Goal: Information Seeking & Learning: Find specific fact

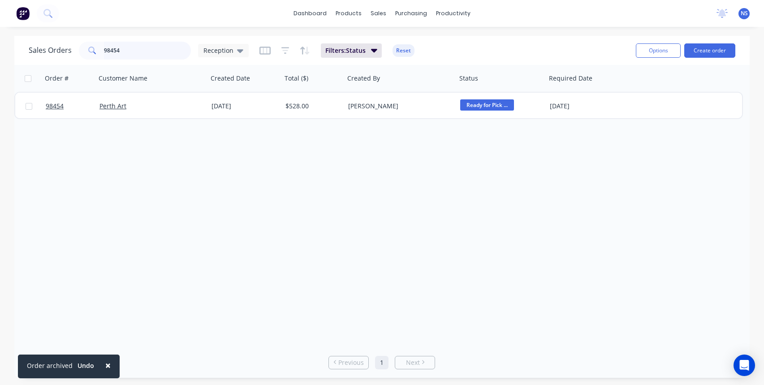
click at [134, 49] on input "98454" at bounding box center [147, 51] width 87 height 18
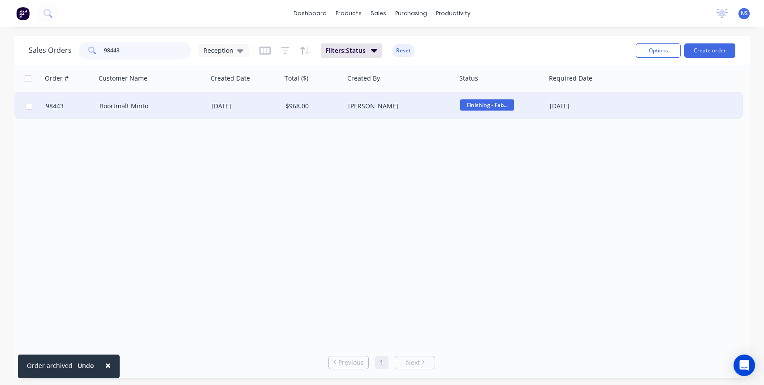
type input "98443"
click at [177, 105] on div "Boortmalt Minto" at bounding box center [148, 106] width 99 height 9
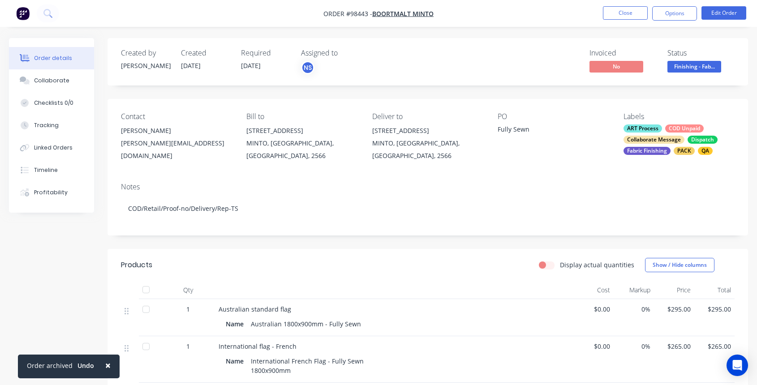
click at [215, 141] on div "[PERSON_NAME][EMAIL_ADDRESS][DOMAIN_NAME]" at bounding box center [176, 149] width 111 height 25
drag, startPoint x: 216, startPoint y: 144, endPoint x: 122, endPoint y: 142, distance: 94.1
click at [122, 142] on div "[PERSON_NAME][EMAIL_ADDRESS][DOMAIN_NAME]" at bounding box center [176, 149] width 111 height 25
copy div "[PERSON_NAME][EMAIL_ADDRESS][DOMAIN_NAME]"
click at [664, 133] on div "ART Process COD Unpaid Collaborate Message Dispatch Fabric Finishing PACK QA" at bounding box center [679, 140] width 111 height 30
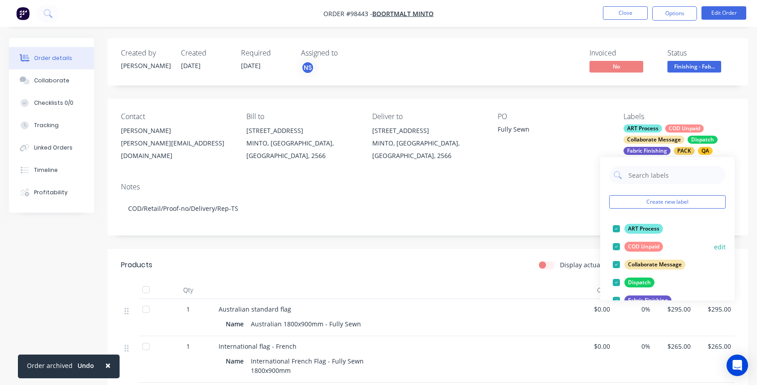
click at [617, 247] on div at bounding box center [616, 247] width 18 height 18
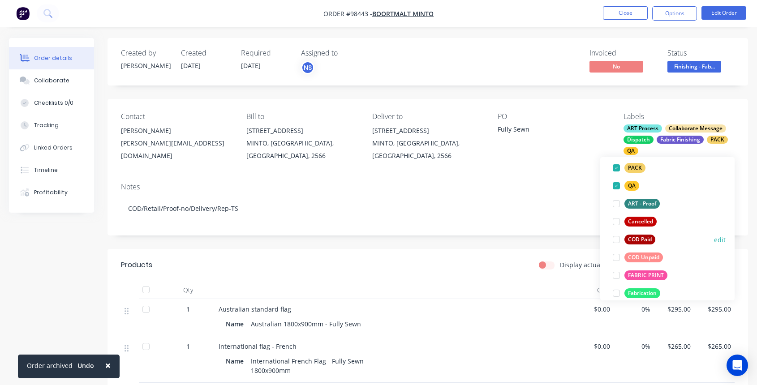
click at [615, 237] on div at bounding box center [616, 240] width 18 height 18
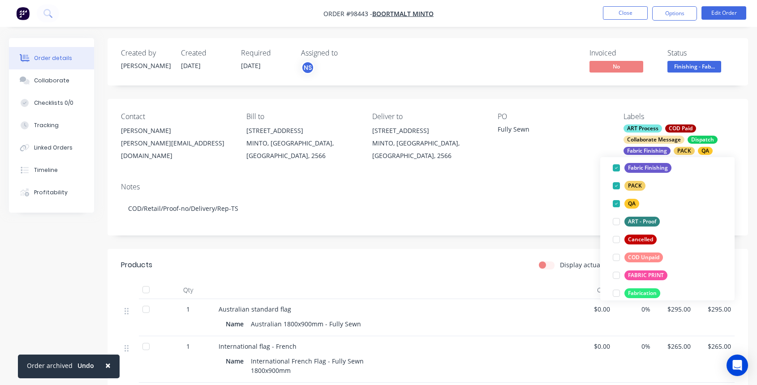
scroll to position [7, 0]
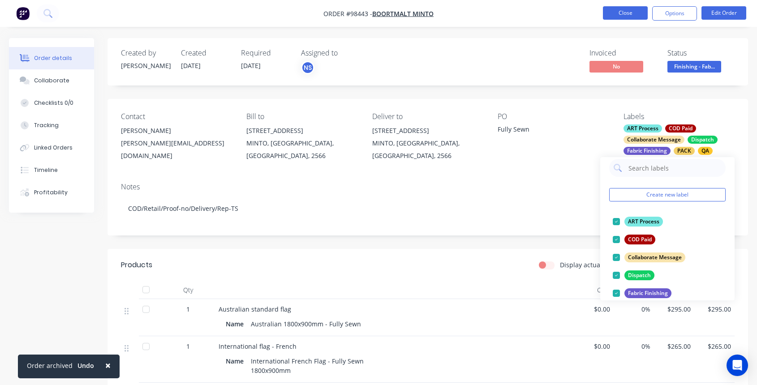
click at [630, 12] on button "Close" at bounding box center [625, 12] width 45 height 13
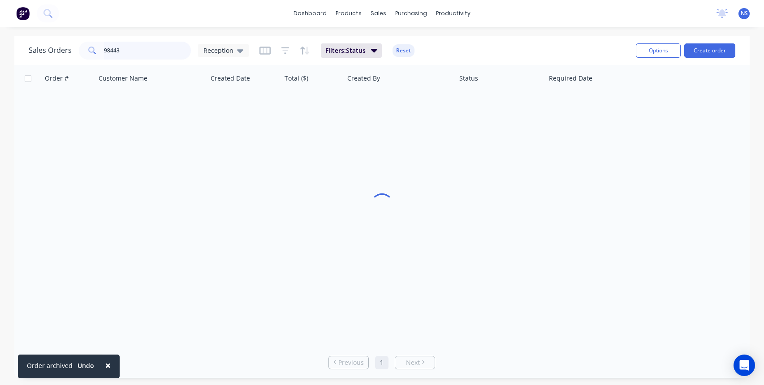
click at [146, 50] on input "98443" at bounding box center [147, 51] width 87 height 18
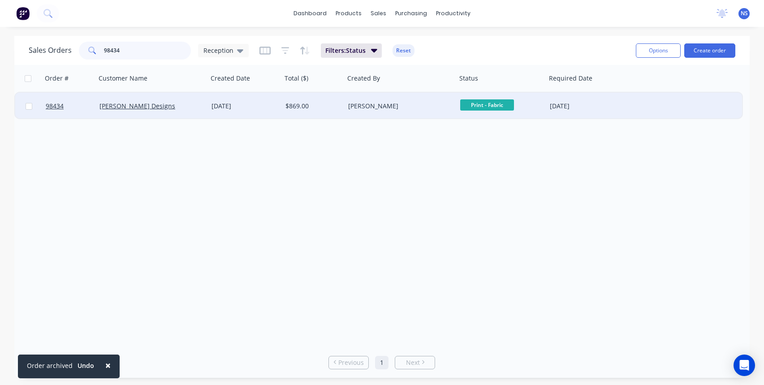
type input "98434"
click at [195, 109] on div "[PERSON_NAME] Designs" at bounding box center [148, 106] width 99 height 9
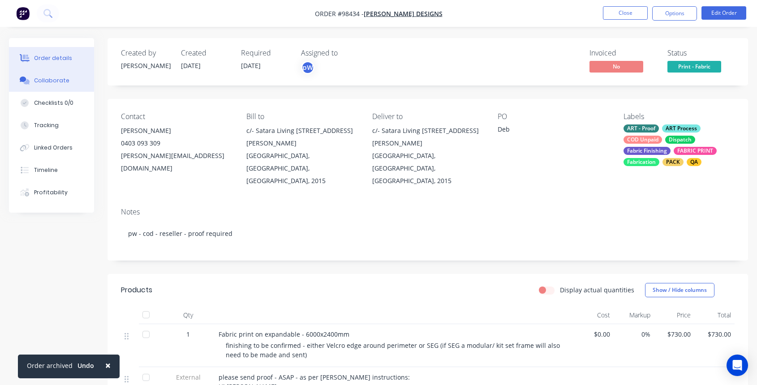
click at [45, 81] on div "Collaborate" at bounding box center [51, 81] width 35 height 8
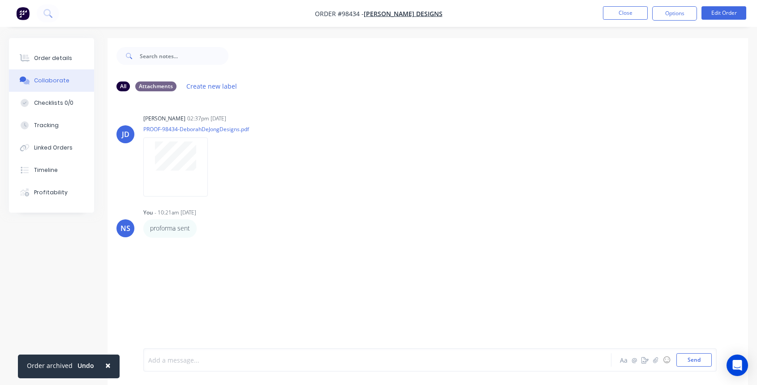
click at [194, 358] on div at bounding box center [360, 360] width 422 height 9
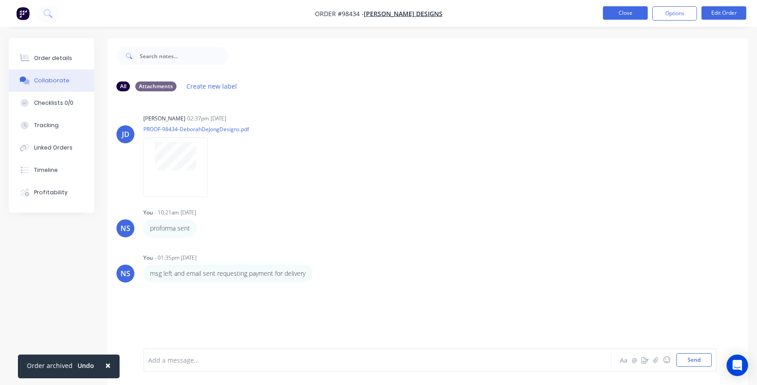
click at [627, 10] on button "Close" at bounding box center [625, 12] width 45 height 13
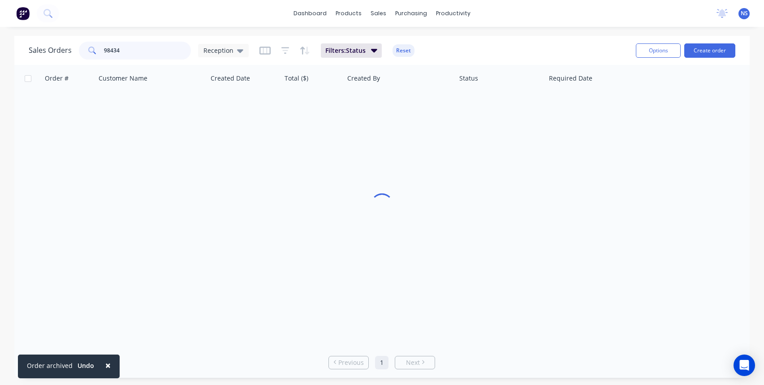
click at [154, 50] on input "98434" at bounding box center [147, 51] width 87 height 18
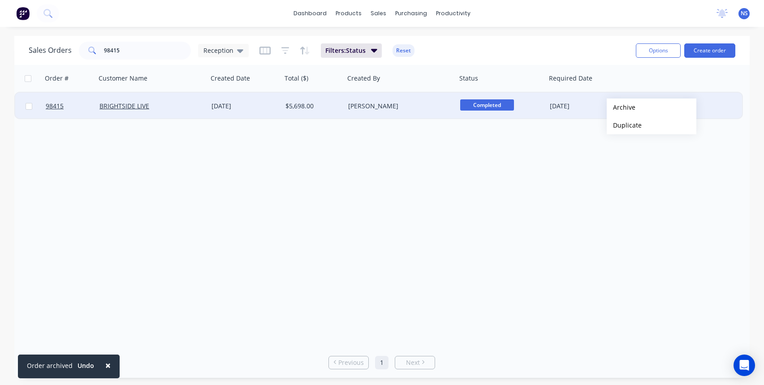
click at [621, 107] on button "Archive" at bounding box center [652, 108] width 90 height 18
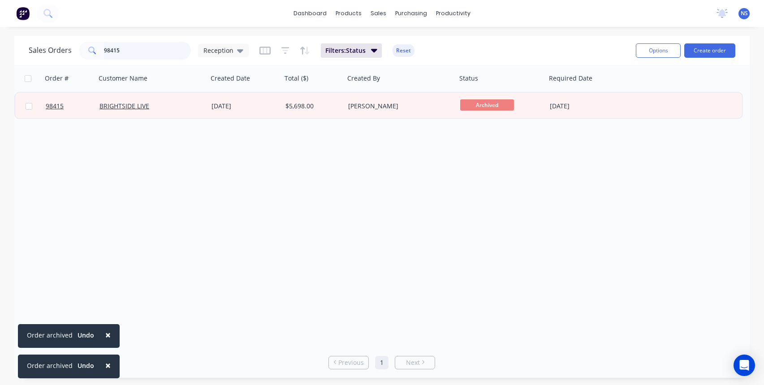
click at [136, 53] on input "98415" at bounding box center [147, 51] width 87 height 18
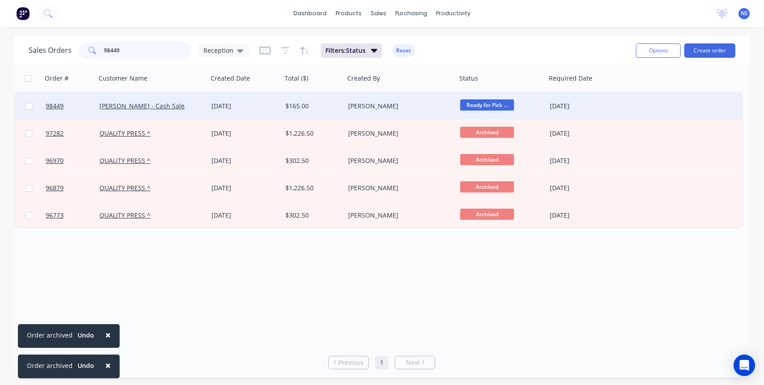
type input "98449"
click at [194, 103] on div "[PERSON_NAME] - Cash Sale" at bounding box center [148, 106] width 99 height 9
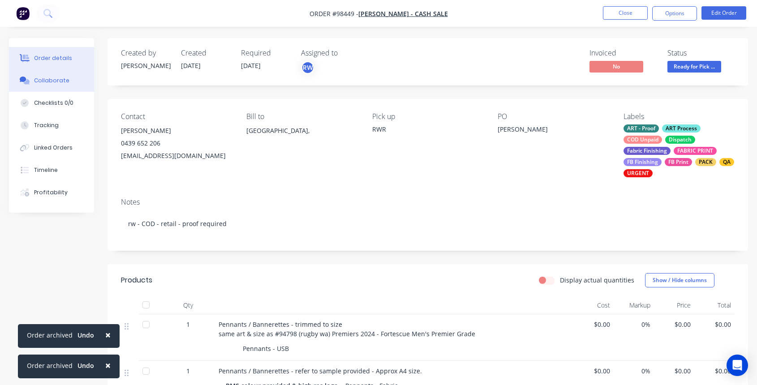
click at [47, 82] on div "Collaborate" at bounding box center [51, 81] width 35 height 8
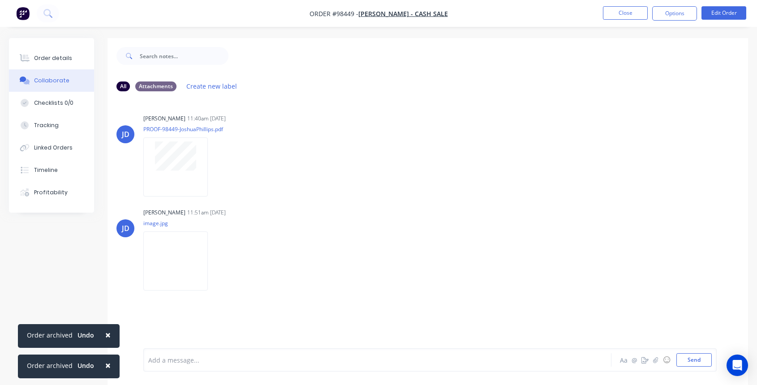
click at [267, 366] on div "Add a message..." at bounding box center [359, 359] width 423 height 13
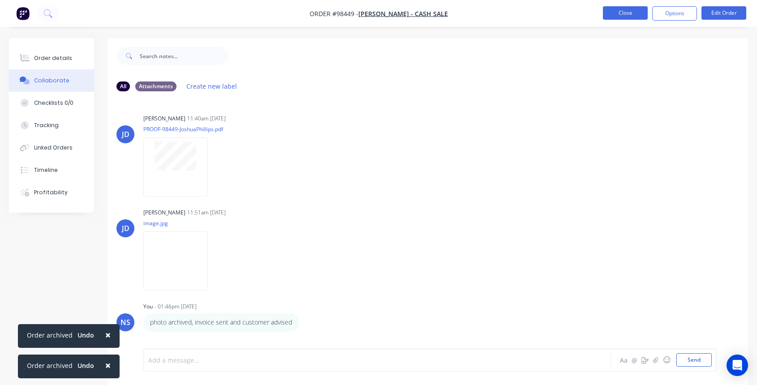
click at [626, 15] on button "Close" at bounding box center [625, 12] width 45 height 13
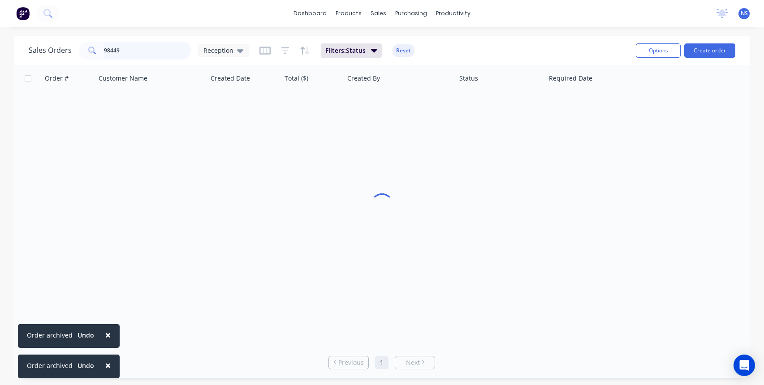
click at [134, 50] on input "98449" at bounding box center [147, 51] width 87 height 18
click at [136, 51] on input "98343" at bounding box center [147, 51] width 87 height 18
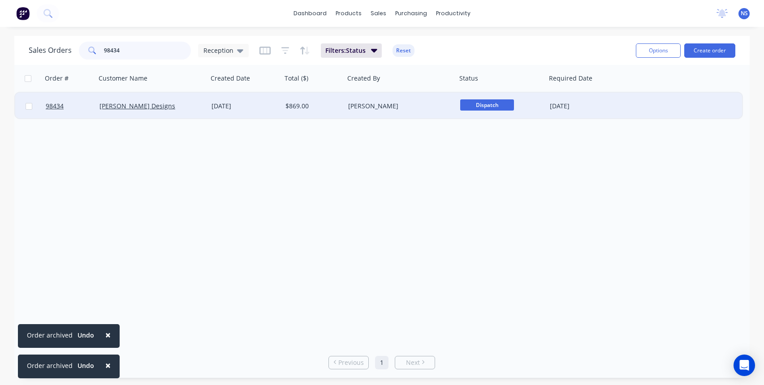
type input "98434"
click at [184, 107] on div "[PERSON_NAME] Designs" at bounding box center [148, 106] width 99 height 9
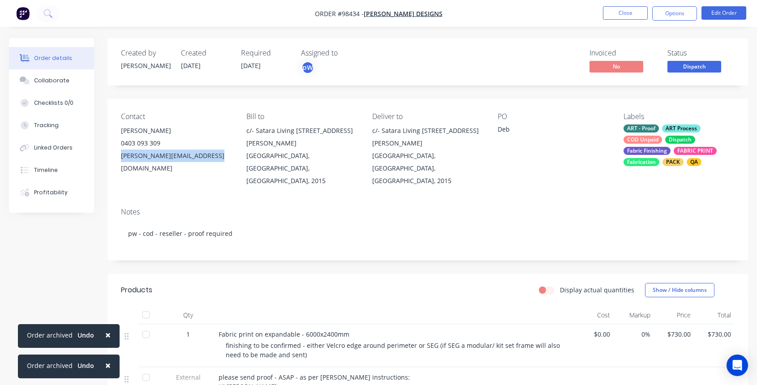
drag, startPoint x: 118, startPoint y: 155, endPoint x: 219, endPoint y: 160, distance: 100.9
click at [224, 159] on div "Contact Den de Jong [PHONE_NUMBER] [PERSON_NAME][EMAIL_ADDRESS][DOMAIN_NAME] Bi…" at bounding box center [428, 150] width 641 height 102
copy div "[PERSON_NAME][EMAIL_ADDRESS][DOMAIN_NAME]"
click at [663, 139] on div "ART - Proof ART Process COD Unpaid Dispatch Fabric Finishing FABRIC PRINT Fabri…" at bounding box center [679, 146] width 111 height 42
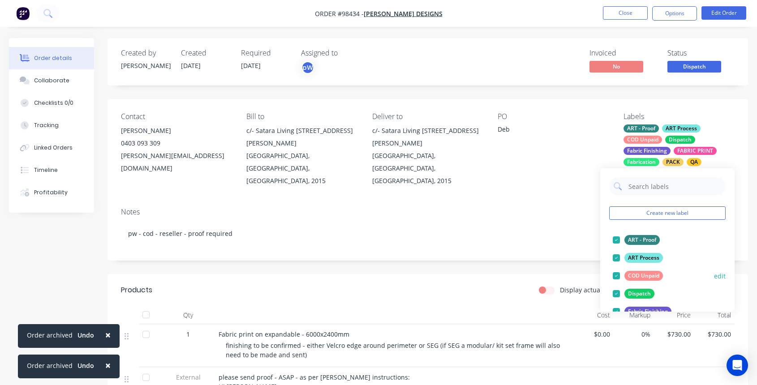
click at [615, 275] on div at bounding box center [616, 276] width 18 height 18
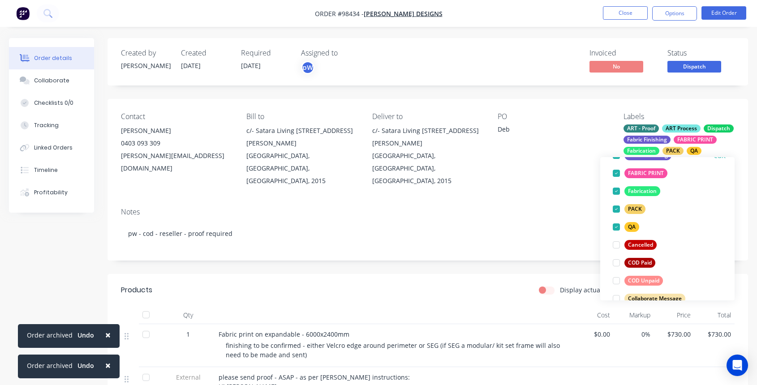
scroll to position [140, 0]
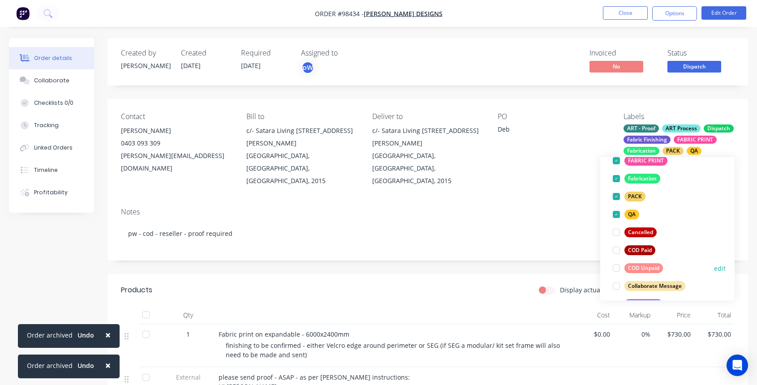
click at [617, 269] on div at bounding box center [616, 268] width 18 height 18
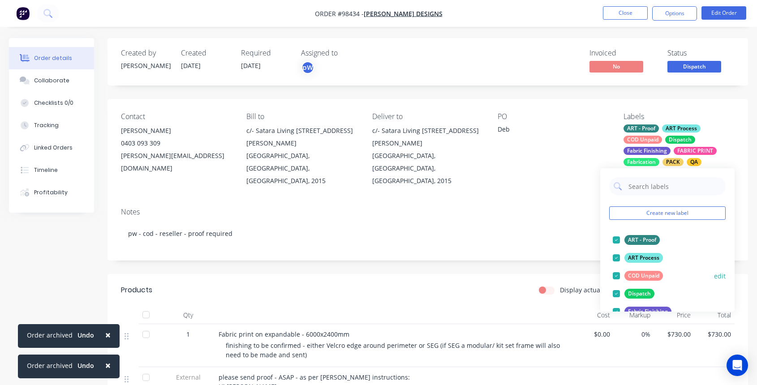
click at [620, 275] on div at bounding box center [616, 276] width 18 height 18
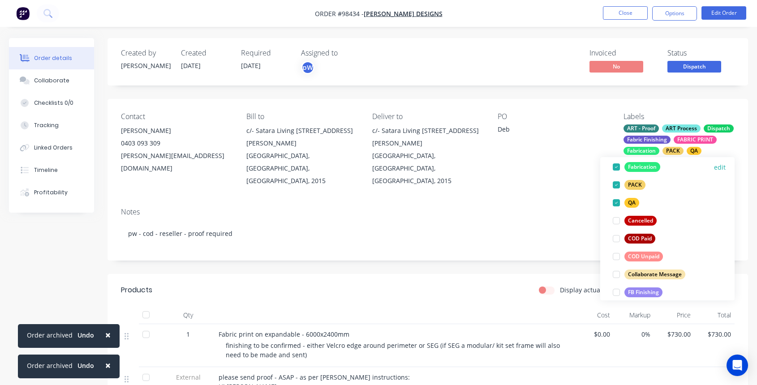
scroll to position [169, 0]
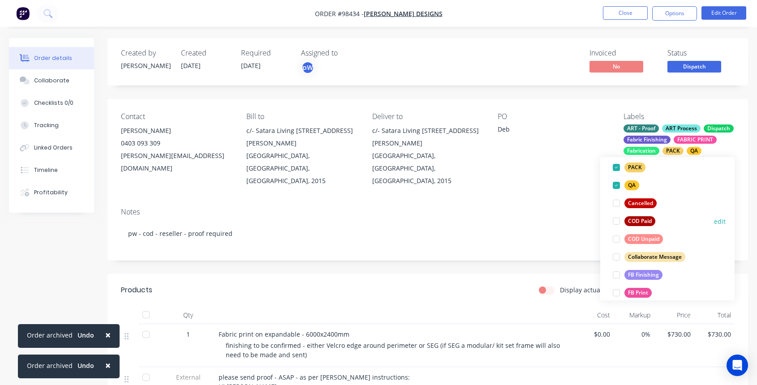
click at [615, 223] on div at bounding box center [616, 221] width 18 height 18
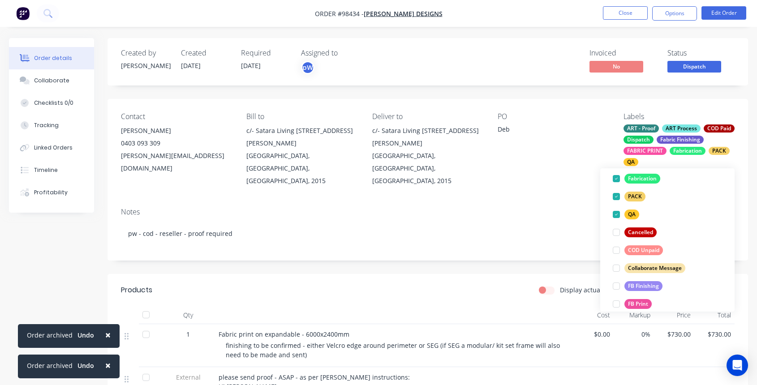
scroll to position [43, 0]
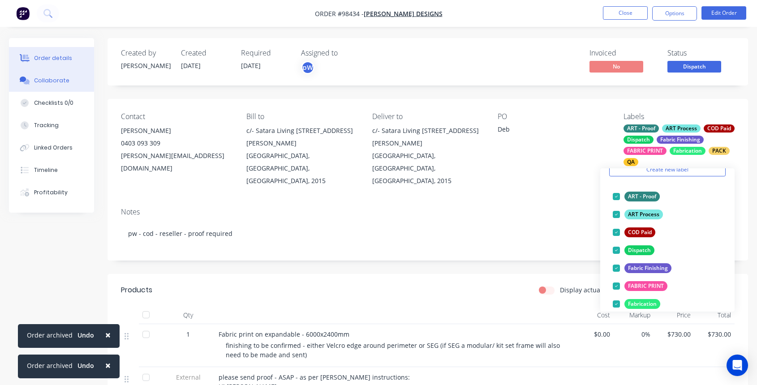
click at [65, 81] on div "Collaborate" at bounding box center [51, 81] width 35 height 8
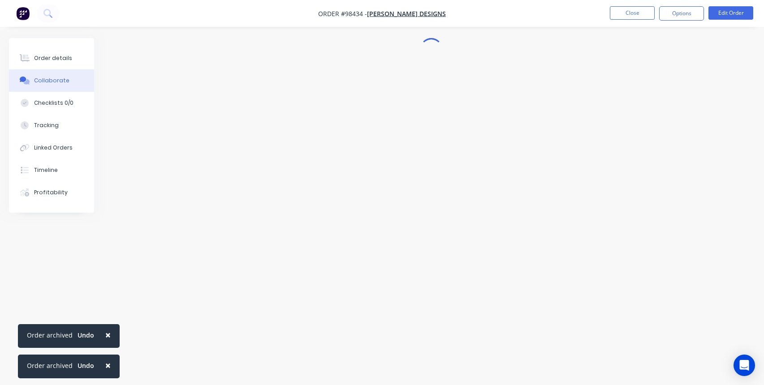
click at [105, 336] on span "×" at bounding box center [107, 335] width 5 height 13
click at [108, 365] on span "×" at bounding box center [107, 365] width 5 height 13
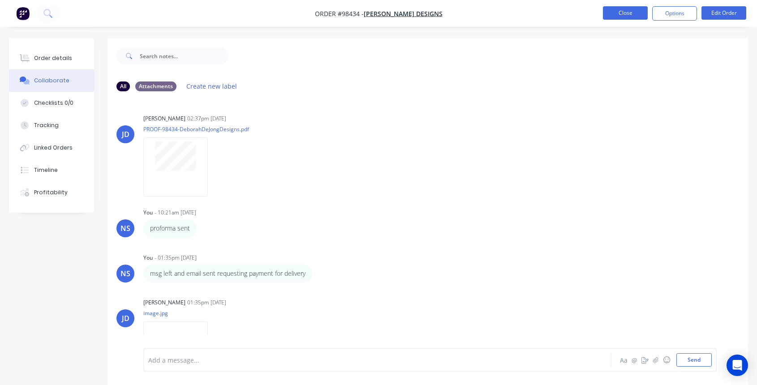
click at [627, 13] on button "Close" at bounding box center [625, 12] width 45 height 13
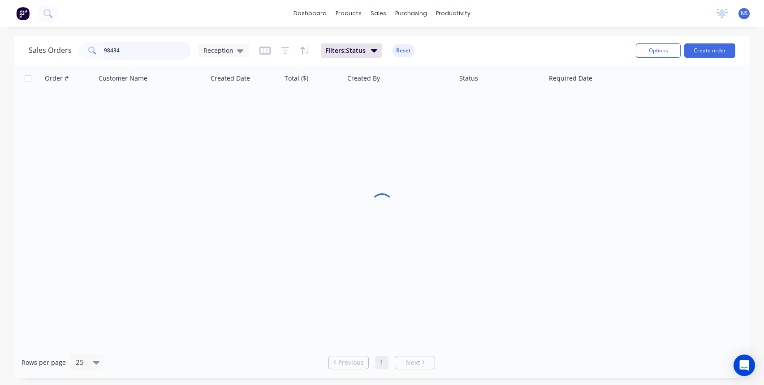
click at [152, 52] on input "98434" at bounding box center [147, 51] width 87 height 18
type input "98422"
click at [186, 106] on div "SPECTRUM SIGNS ^" at bounding box center [148, 106] width 99 height 9
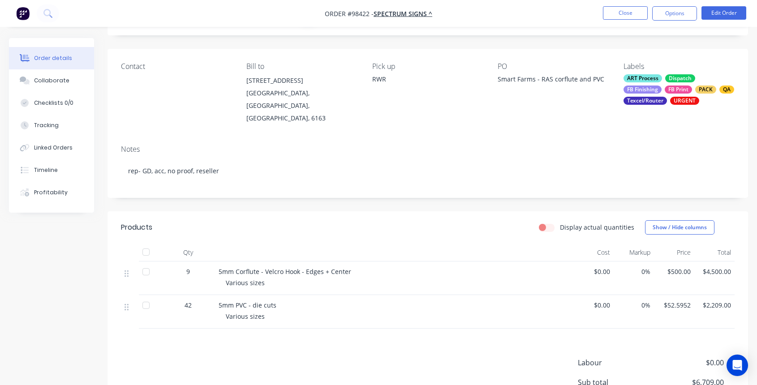
scroll to position [75, 0]
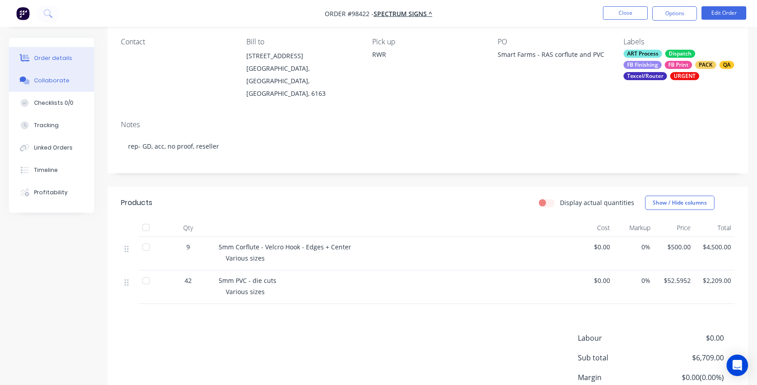
click at [49, 78] on div "Collaborate" at bounding box center [51, 81] width 35 height 8
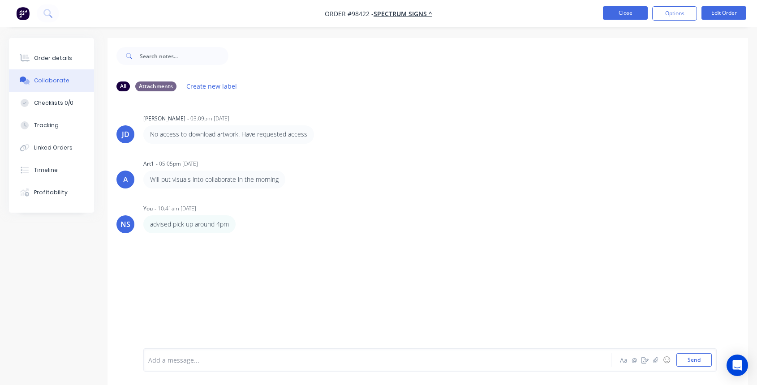
click at [629, 15] on button "Close" at bounding box center [625, 12] width 45 height 13
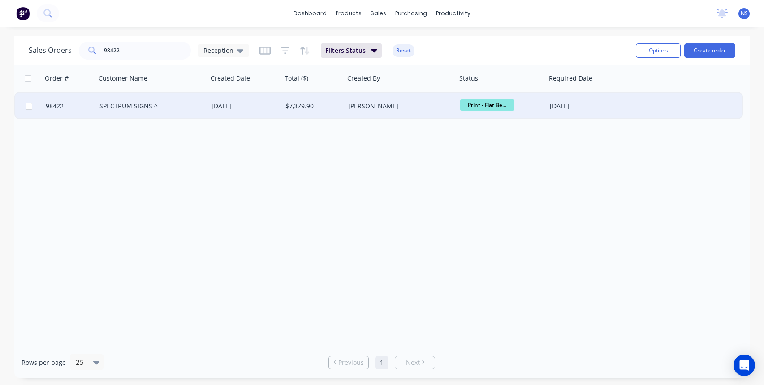
click at [192, 105] on div "SPECTRUM SIGNS ^" at bounding box center [148, 106] width 99 height 9
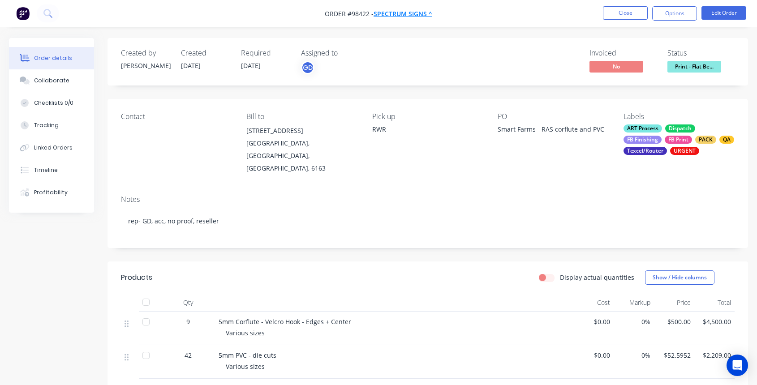
click at [405, 13] on span "SPECTRUM SIGNS ^" at bounding box center [403, 13] width 59 height 9
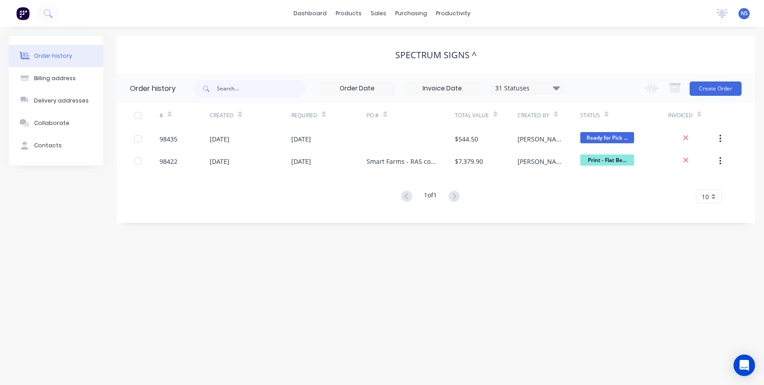
click at [534, 86] on div "31 Statuses" at bounding box center [527, 88] width 75 height 10
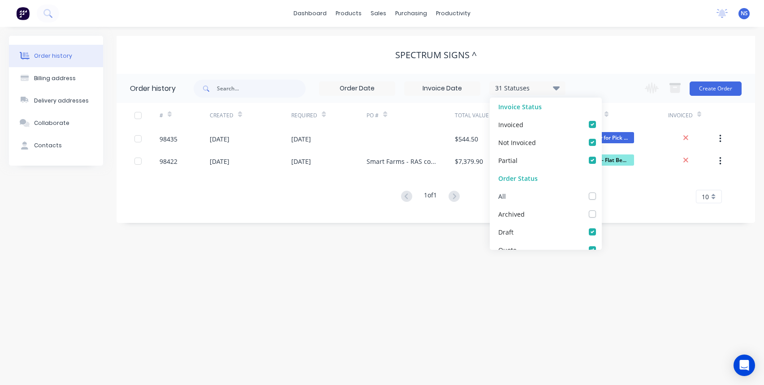
click at [601, 191] on label at bounding box center [601, 191] width 0 height 0
click at [601, 196] on input "checkbox" at bounding box center [604, 195] width 7 height 9
checkbox input "true"
click at [543, 56] on div "SPECTRUM SIGNS ^" at bounding box center [435, 55] width 638 height 11
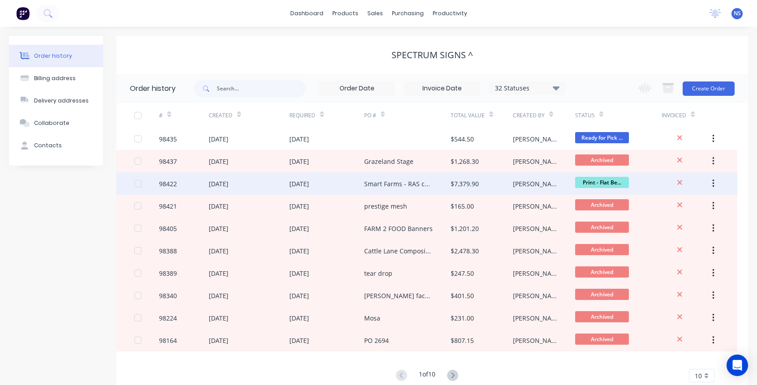
click at [393, 186] on div "Smart Farms - RAS corflute and PVC" at bounding box center [398, 183] width 69 height 9
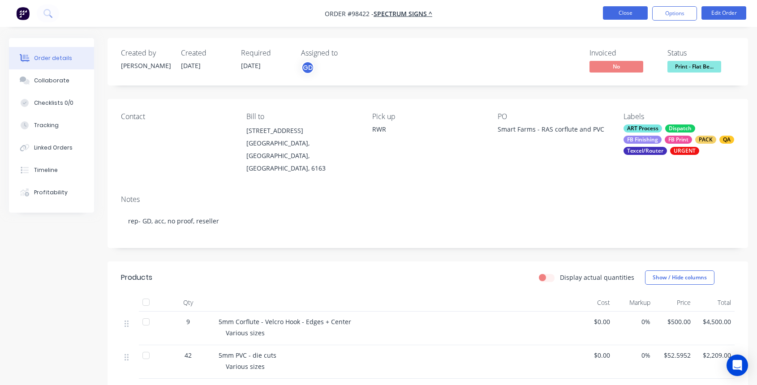
click at [632, 10] on button "Close" at bounding box center [625, 12] width 45 height 13
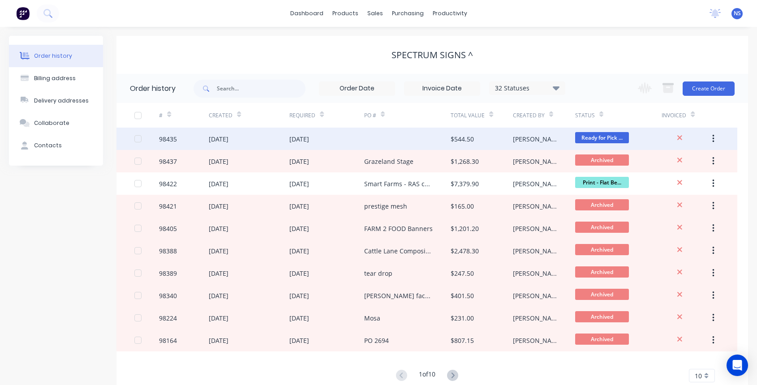
click at [394, 135] on div at bounding box center [407, 139] width 87 height 22
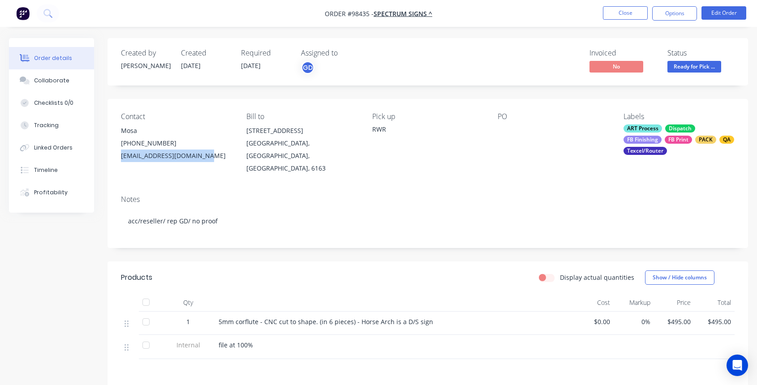
drag, startPoint x: 116, startPoint y: 156, endPoint x: 198, endPoint y: 156, distance: 81.5
click at [203, 155] on div "Contact Mosa [PHONE_NUMBER] [EMAIL_ADDRESS][DOMAIN_NAME] Bill to [STREET_ADDRES…" at bounding box center [428, 143] width 641 height 89
copy div "[EMAIL_ADDRESS][DOMAIN_NAME]"
click at [619, 13] on button "Close" at bounding box center [625, 12] width 45 height 13
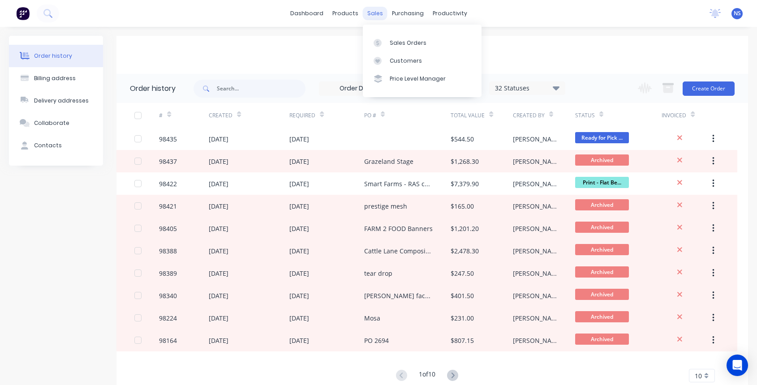
click at [376, 13] on div "sales" at bounding box center [375, 13] width 25 height 13
click at [399, 39] on div "Sales Orders" at bounding box center [408, 43] width 37 height 8
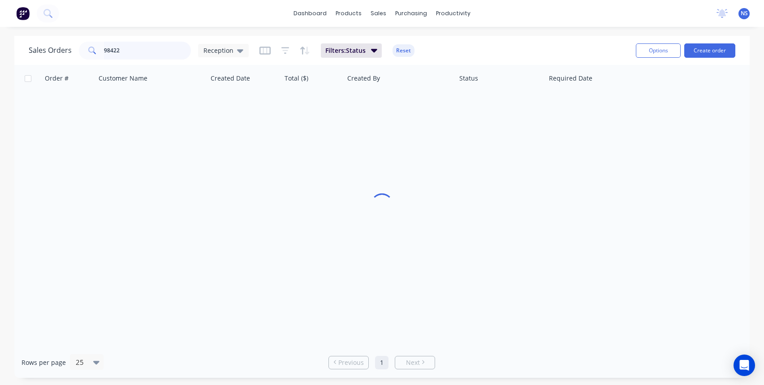
click at [137, 49] on input "98422" at bounding box center [147, 51] width 87 height 18
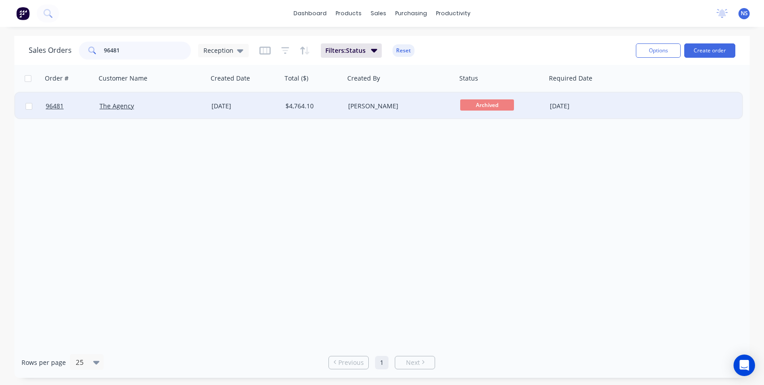
type input "96481"
click at [182, 109] on div "The Agency" at bounding box center [148, 106] width 99 height 9
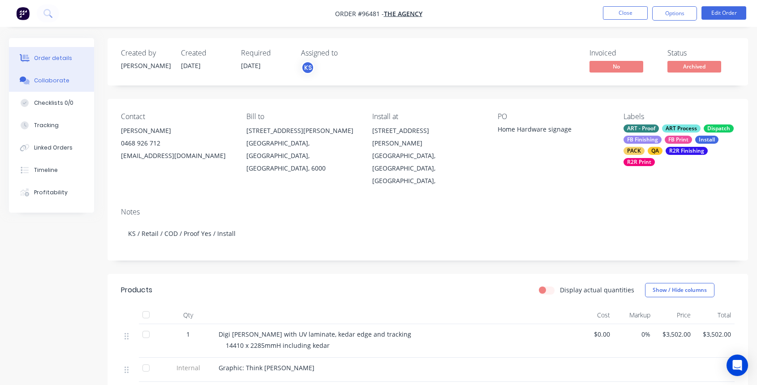
click at [69, 82] on button "Collaborate" at bounding box center [51, 80] width 85 height 22
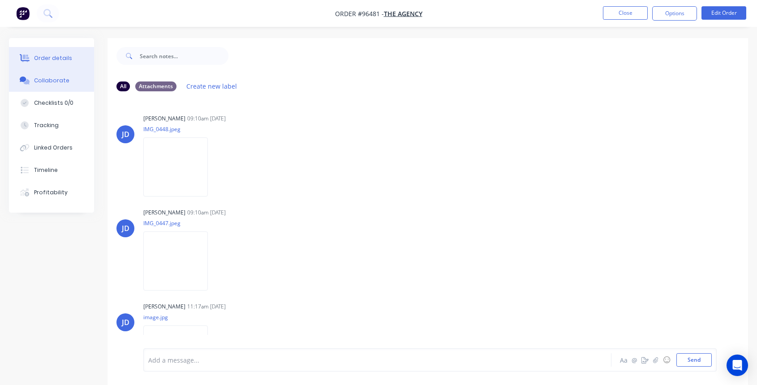
click at [58, 57] on div "Order details" at bounding box center [53, 58] width 38 height 8
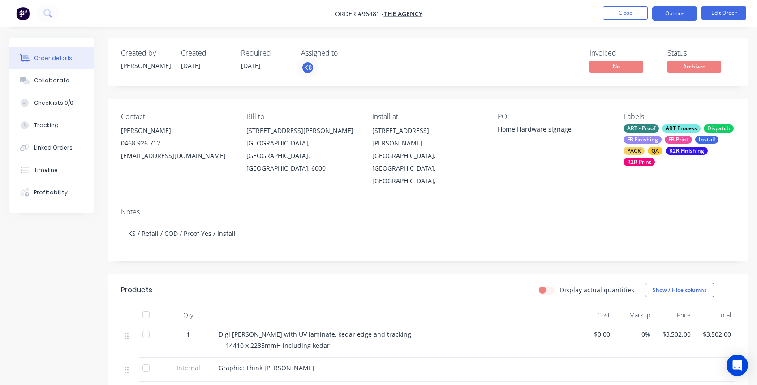
click at [672, 13] on button "Options" at bounding box center [674, 13] width 45 height 14
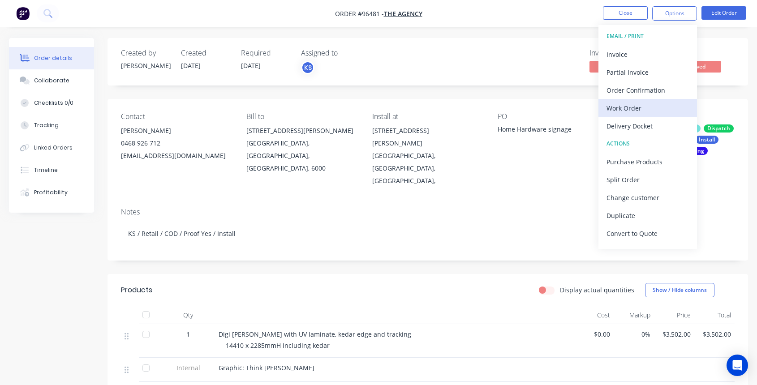
click at [649, 108] on div "Work Order" at bounding box center [648, 108] width 82 height 13
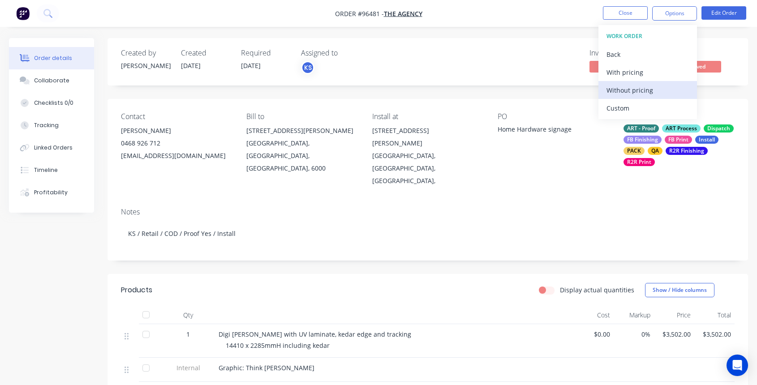
click at [633, 88] on div "Without pricing" at bounding box center [648, 90] width 82 height 13
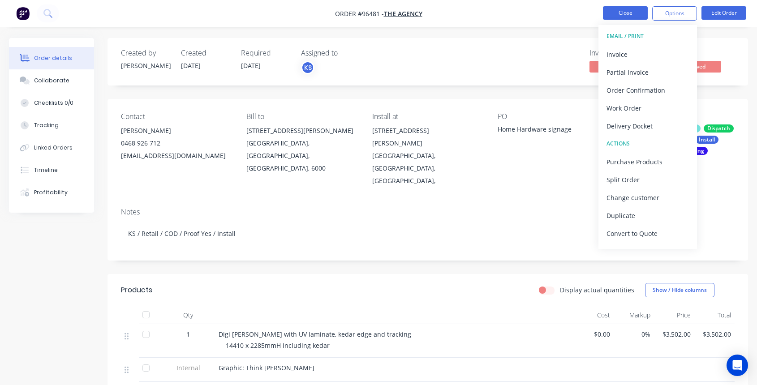
click at [630, 9] on button "Close" at bounding box center [625, 12] width 45 height 13
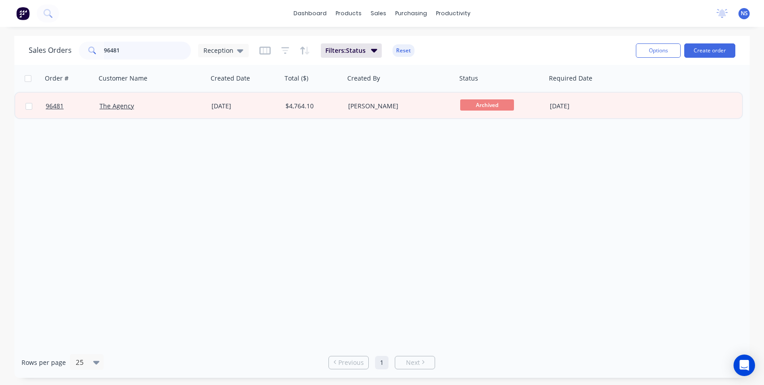
click at [155, 56] on input "96481" at bounding box center [147, 51] width 87 height 18
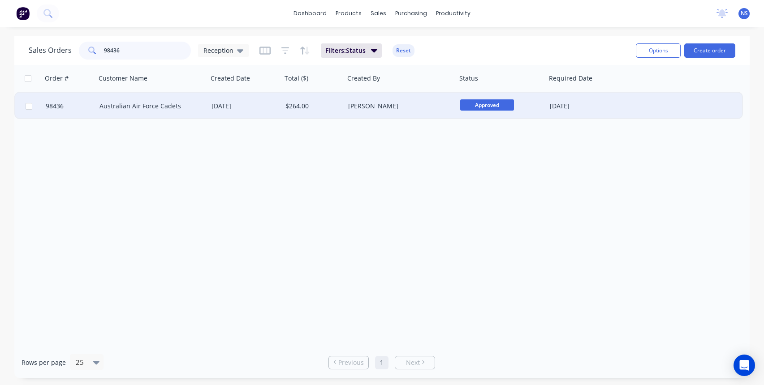
type input "98436"
click at [418, 110] on div "[PERSON_NAME]" at bounding box center [397, 106] width 99 height 9
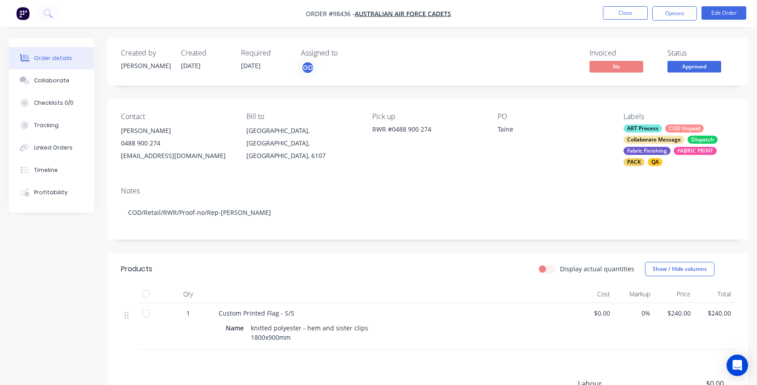
click at [672, 148] on div "ART Process COD Unpaid Collaborate Message Dispatch Fabric Finishing FABRIC PRI…" at bounding box center [679, 146] width 111 height 42
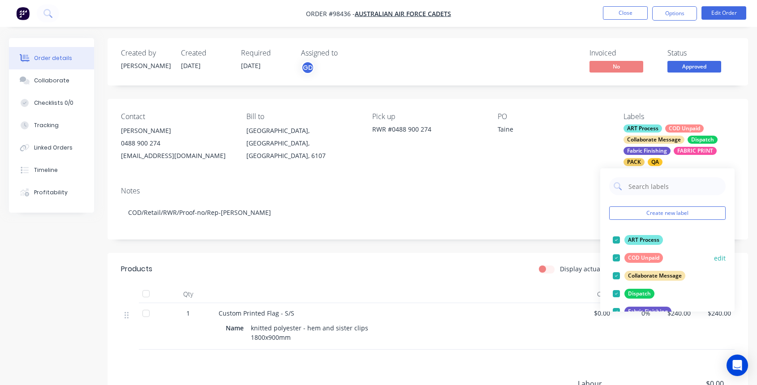
click at [615, 258] on div at bounding box center [616, 258] width 18 height 18
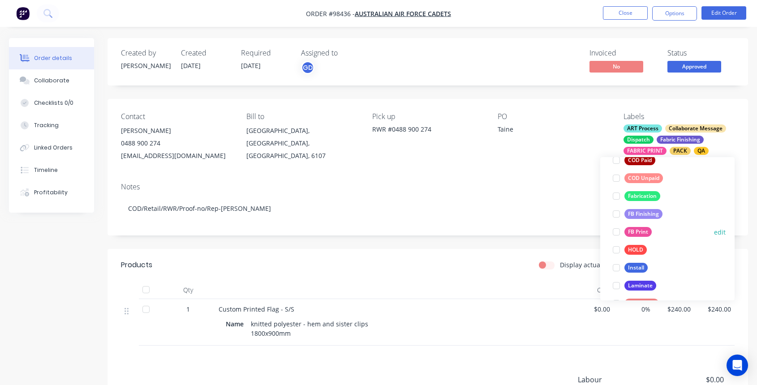
scroll to position [215, 0]
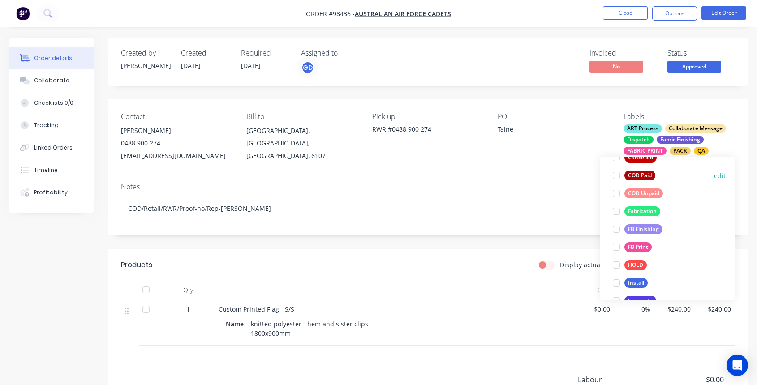
click at [617, 176] on div at bounding box center [616, 176] width 18 height 18
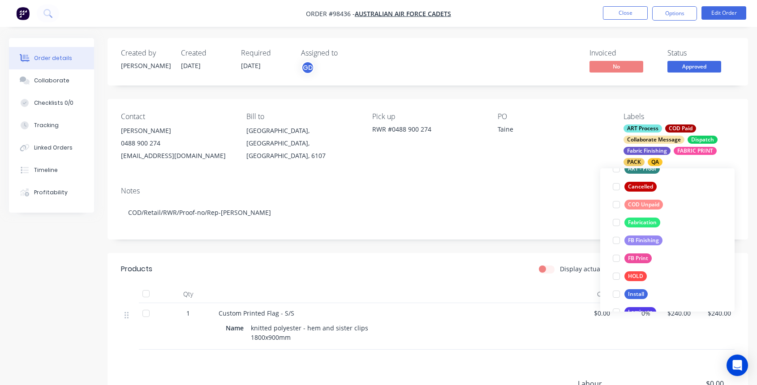
scroll to position [71, 0]
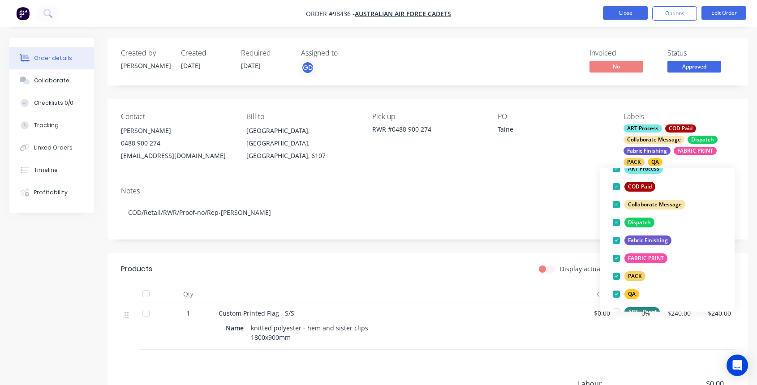
click at [615, 12] on button "Close" at bounding box center [625, 12] width 45 height 13
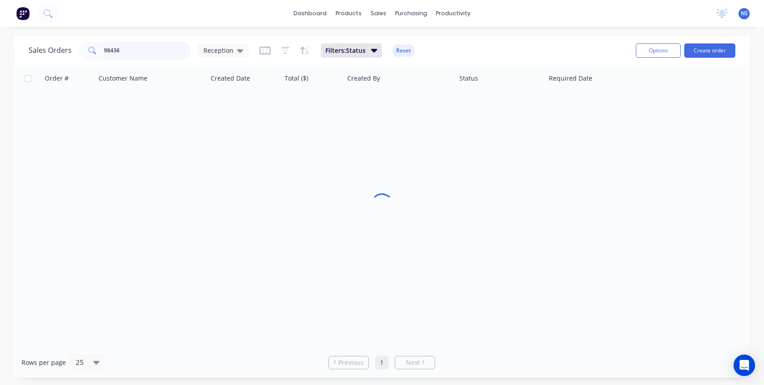
click at [144, 53] on input "98436" at bounding box center [147, 51] width 87 height 18
type input "98407"
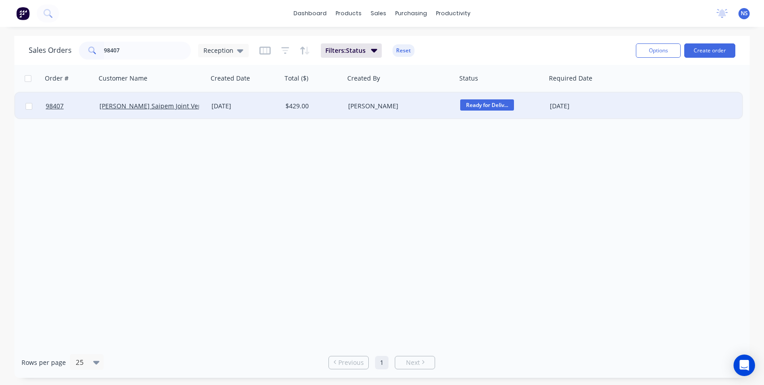
click at [634, 108] on div "98407 [PERSON_NAME] Saipem Joint Venture [DATE] $429.00 [PERSON_NAME] Ready for…" at bounding box center [378, 106] width 727 height 27
click at [626, 108] on div "98407 [PERSON_NAME] Saipem Joint Venture [DATE] $429.00 [PERSON_NAME] Ready for…" at bounding box center [378, 106] width 727 height 27
click at [423, 108] on div "[PERSON_NAME]" at bounding box center [397, 106] width 99 height 9
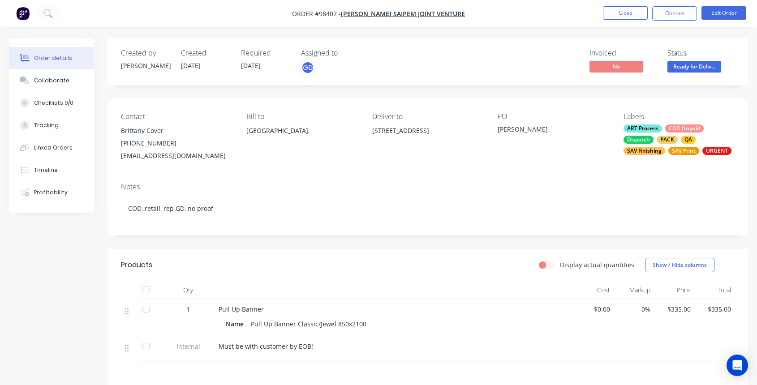
click at [665, 131] on div "ART Process COD Unpaid Dispatch PACK QA SAV Finishing SAV Print URGENT" at bounding box center [679, 140] width 111 height 30
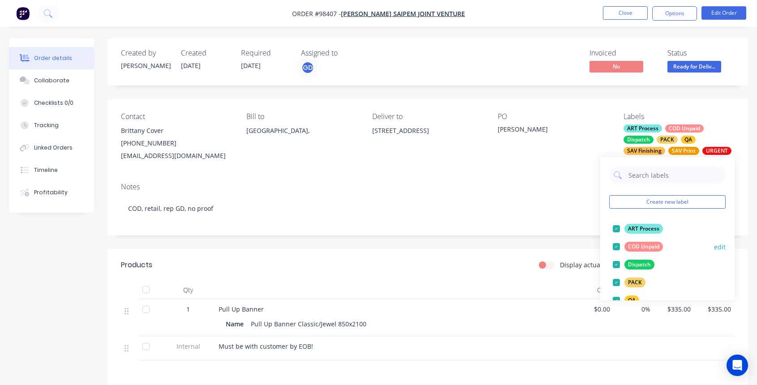
click at [617, 248] on div at bounding box center [616, 247] width 18 height 18
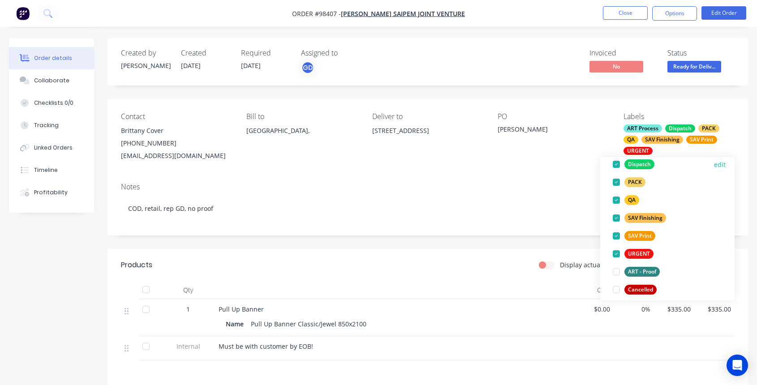
scroll to position [130, 0]
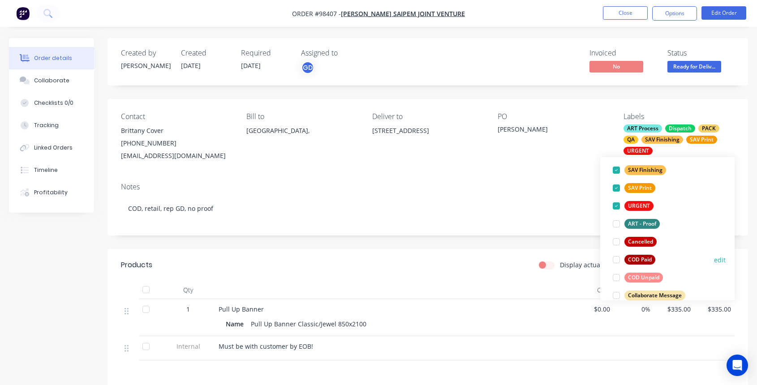
click at [617, 261] on div at bounding box center [616, 260] width 18 height 18
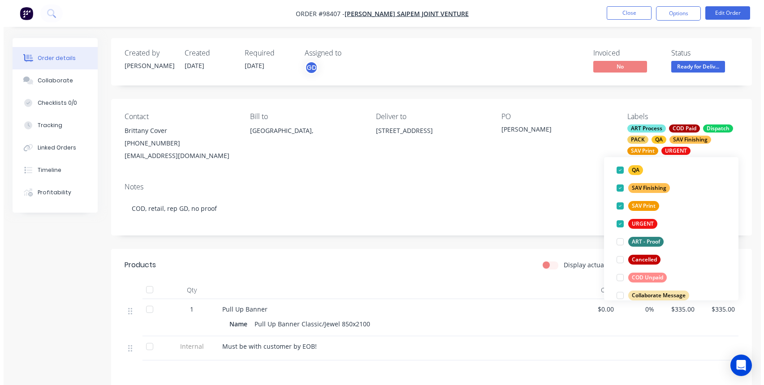
scroll to position [0, 0]
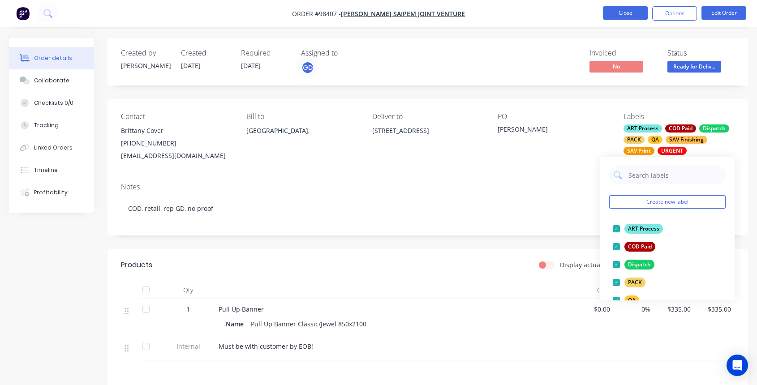
click at [625, 16] on button "Close" at bounding box center [625, 12] width 45 height 13
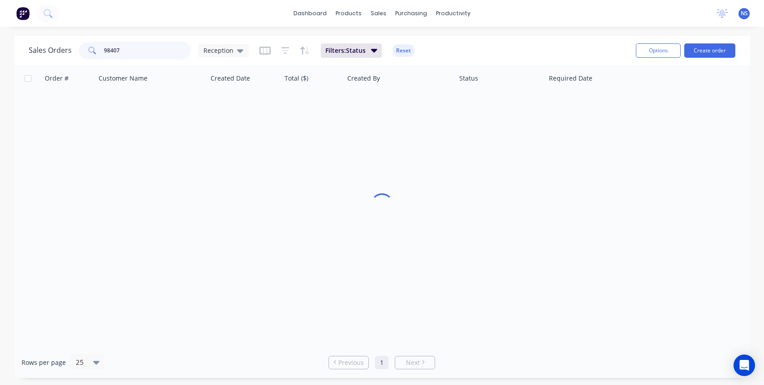
drag, startPoint x: 138, startPoint y: 52, endPoint x: 84, endPoint y: 47, distance: 53.5
click at [86, 47] on div "98407" at bounding box center [135, 51] width 112 height 18
